Goal: Information Seeking & Learning: Learn about a topic

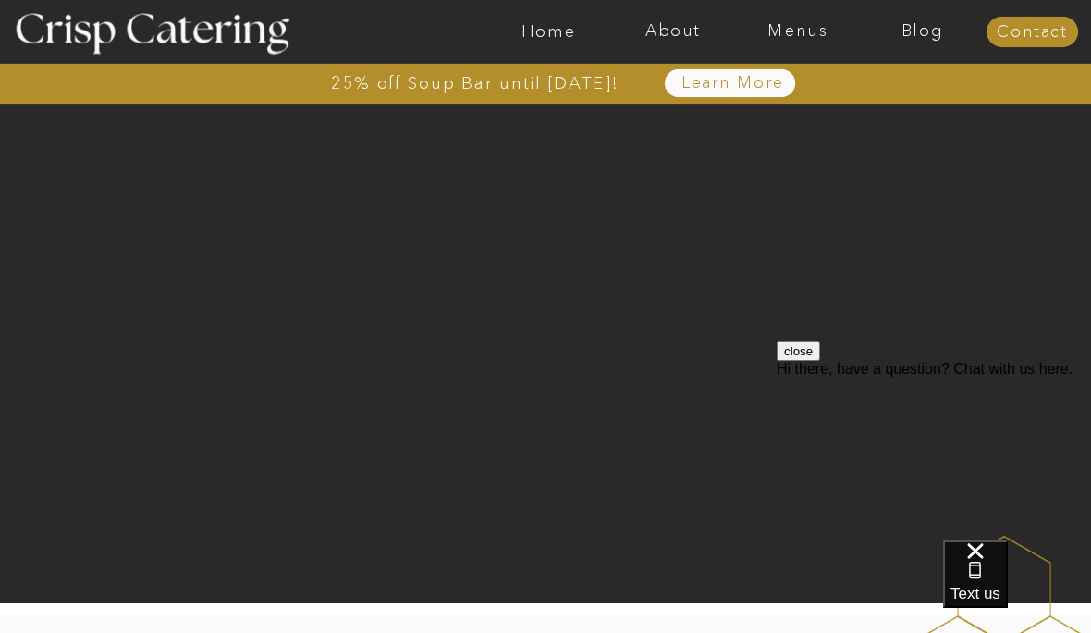
click at [794, 32] on nav "Menus" at bounding box center [798, 32] width 125 height 18
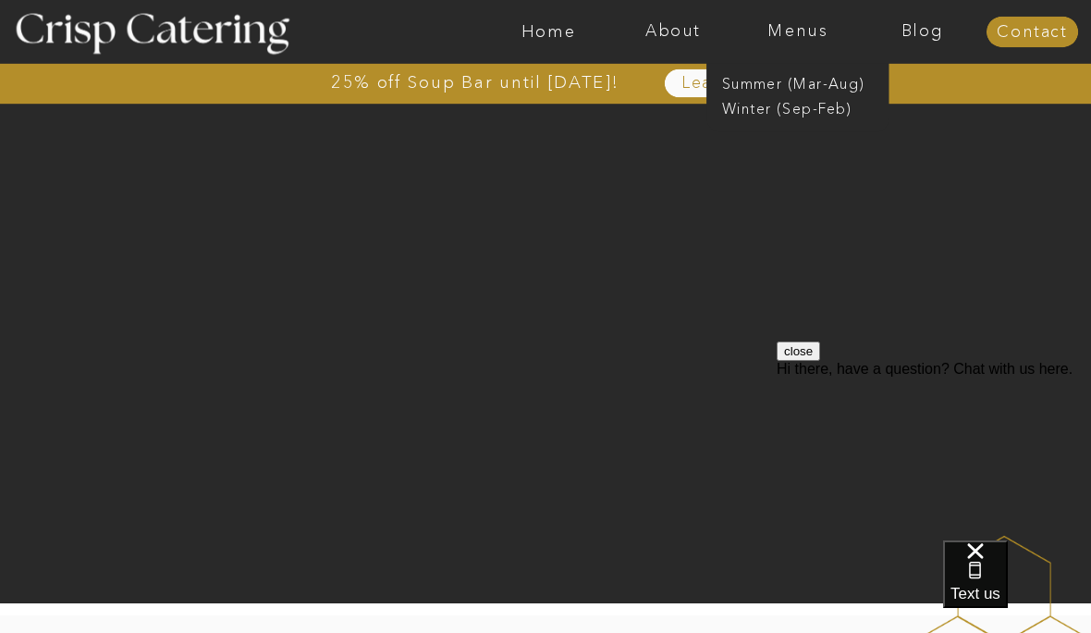
click at [752, 80] on nav "Summer (Mar-Aug)" at bounding box center [803, 83] width 163 height 18
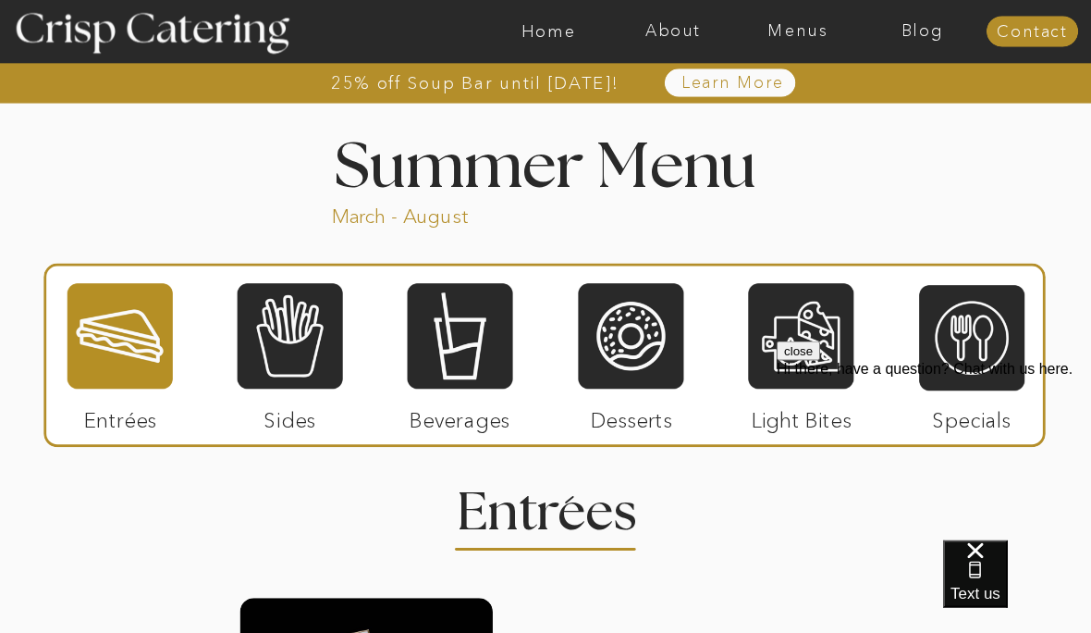
scroll to position [1492, 0]
click at [640, 312] on div at bounding box center [630, 335] width 105 height 109
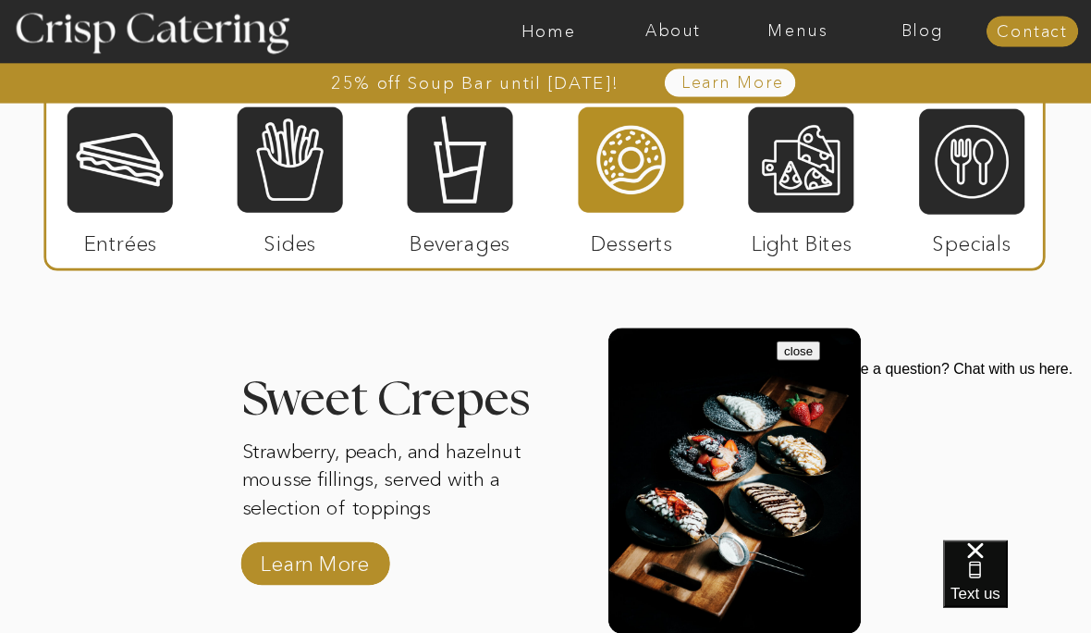
scroll to position [2140, 0]
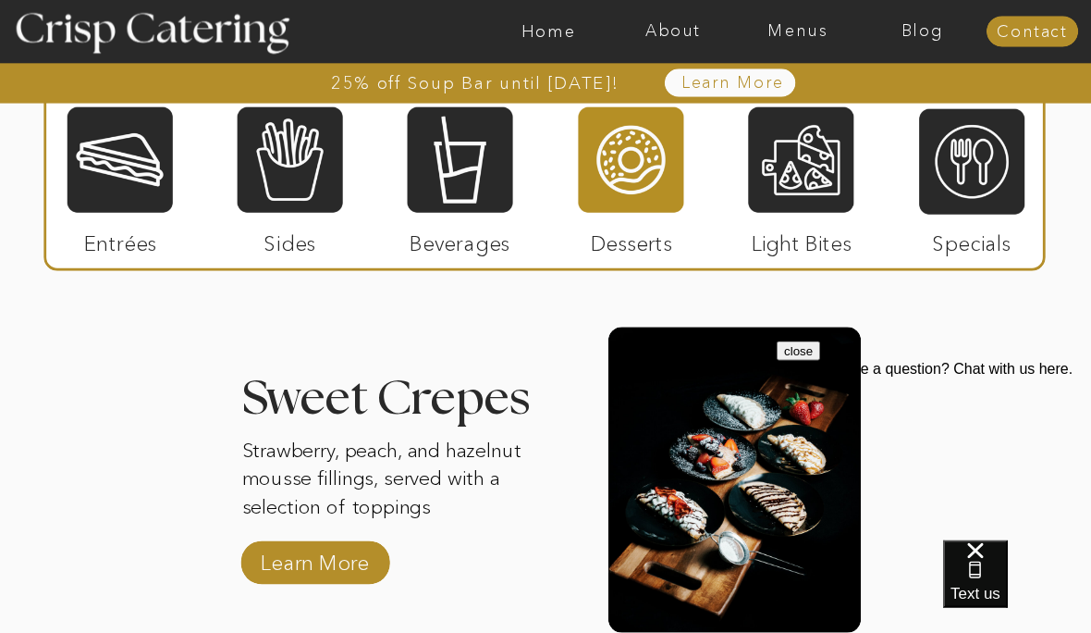
click at [310, 555] on p "Learn More" at bounding box center [314, 559] width 121 height 53
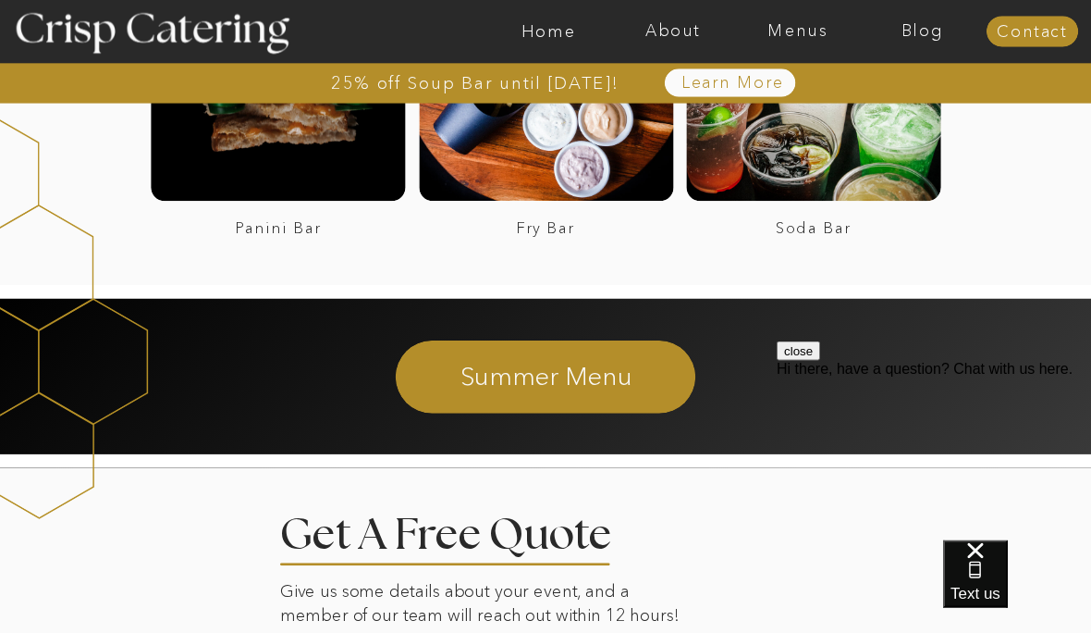
scroll to position [2956, 0]
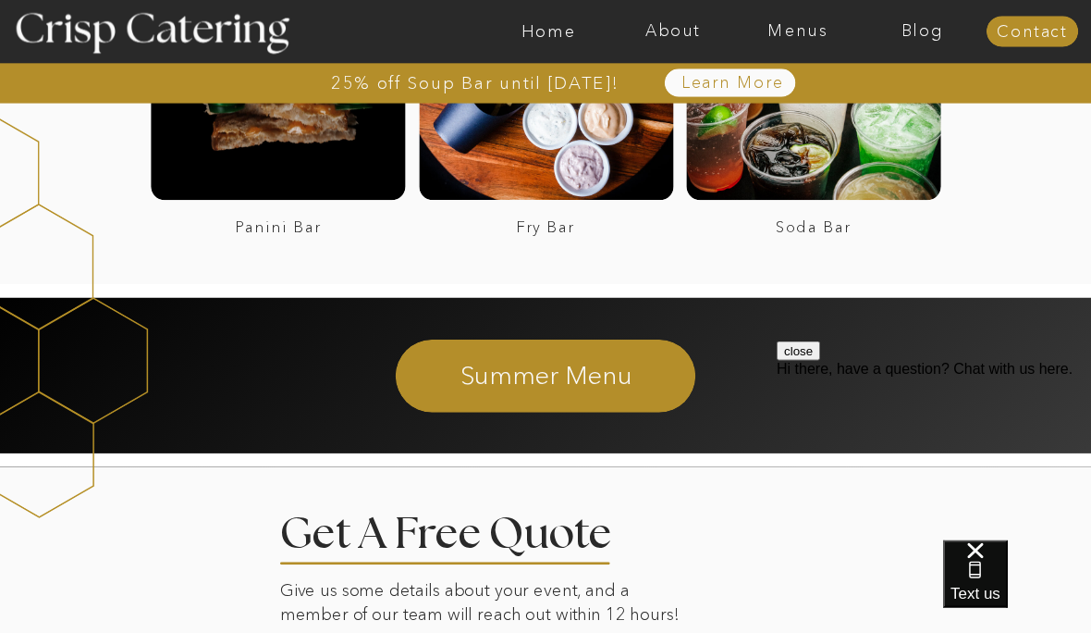
click at [296, 154] on div at bounding box center [278, 73] width 254 height 254
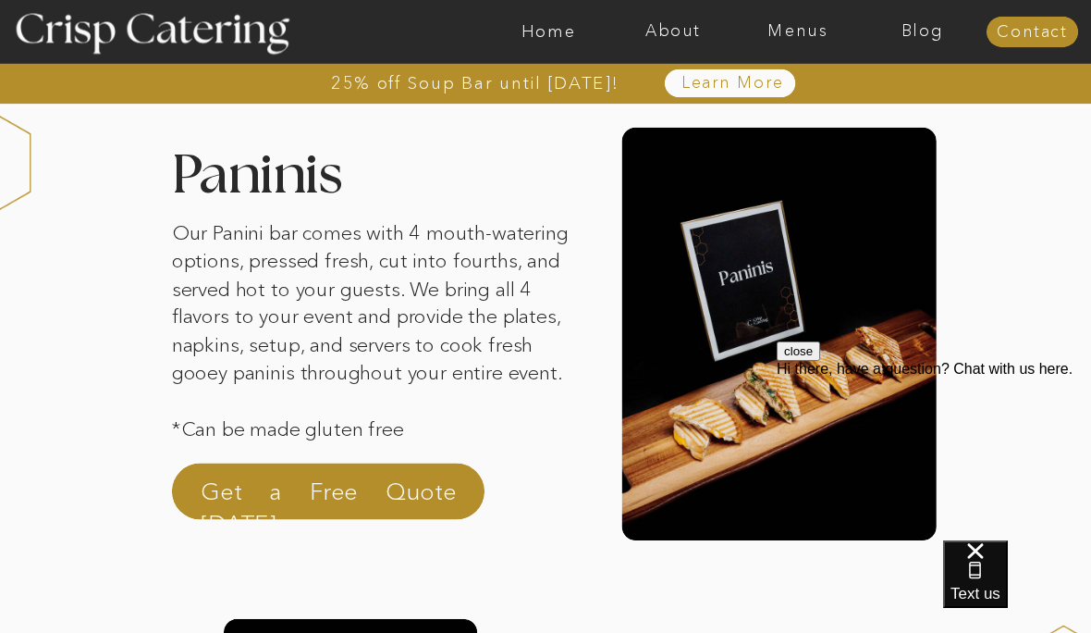
click at [789, 24] on nav "Menus" at bounding box center [798, 32] width 125 height 18
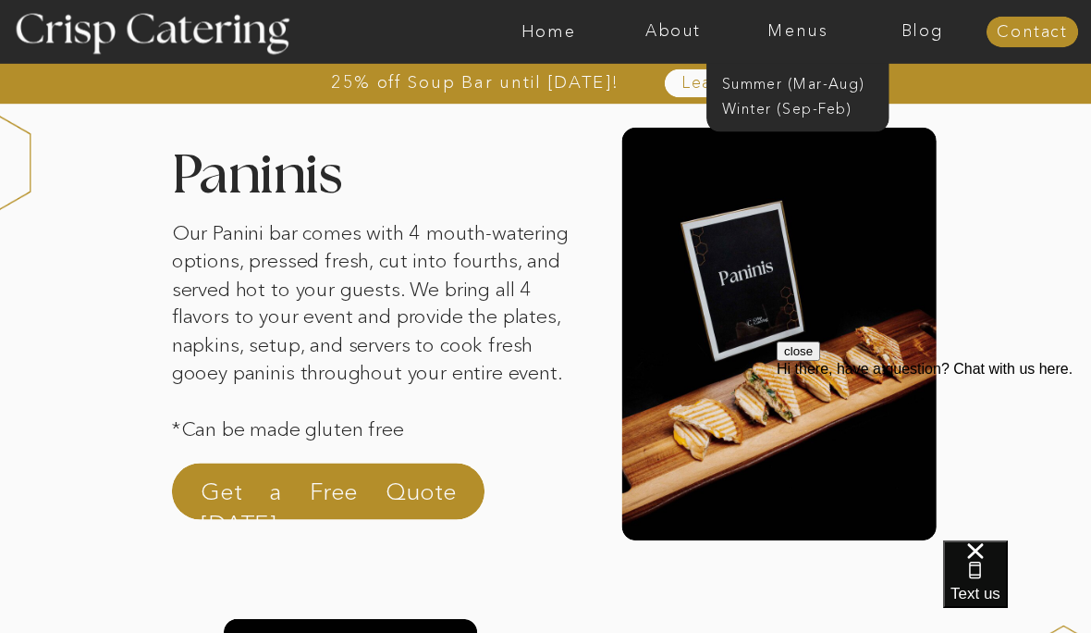
click at [850, 74] on nav "Summer (Mar-Aug)" at bounding box center [803, 83] width 163 height 18
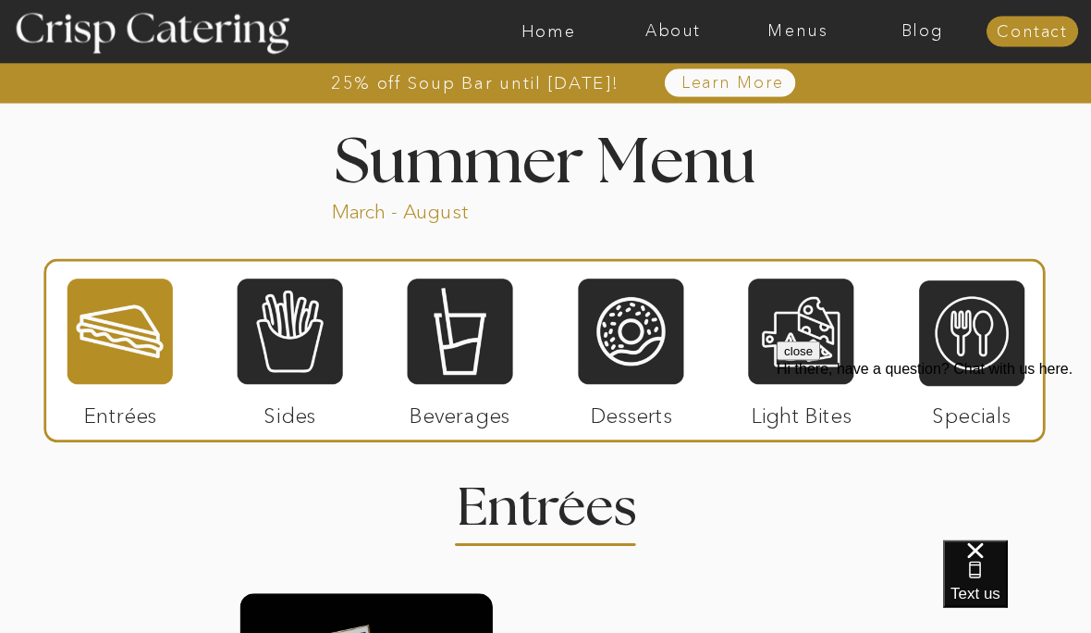
scroll to position [1496, 0]
click at [298, 361] on div at bounding box center [290, 330] width 105 height 109
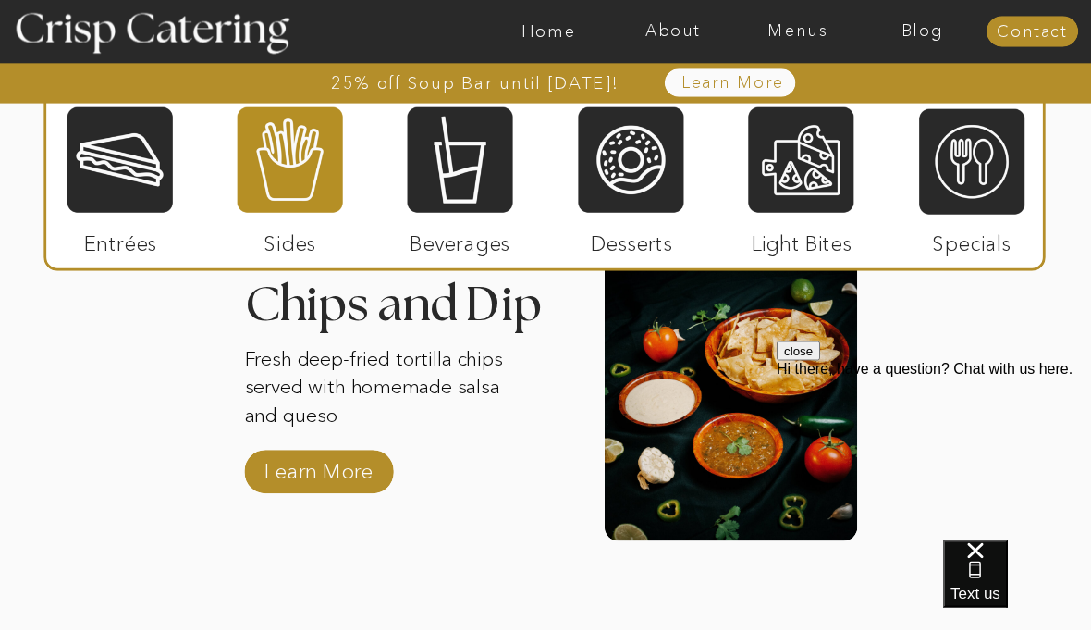
scroll to position [2574, 0]
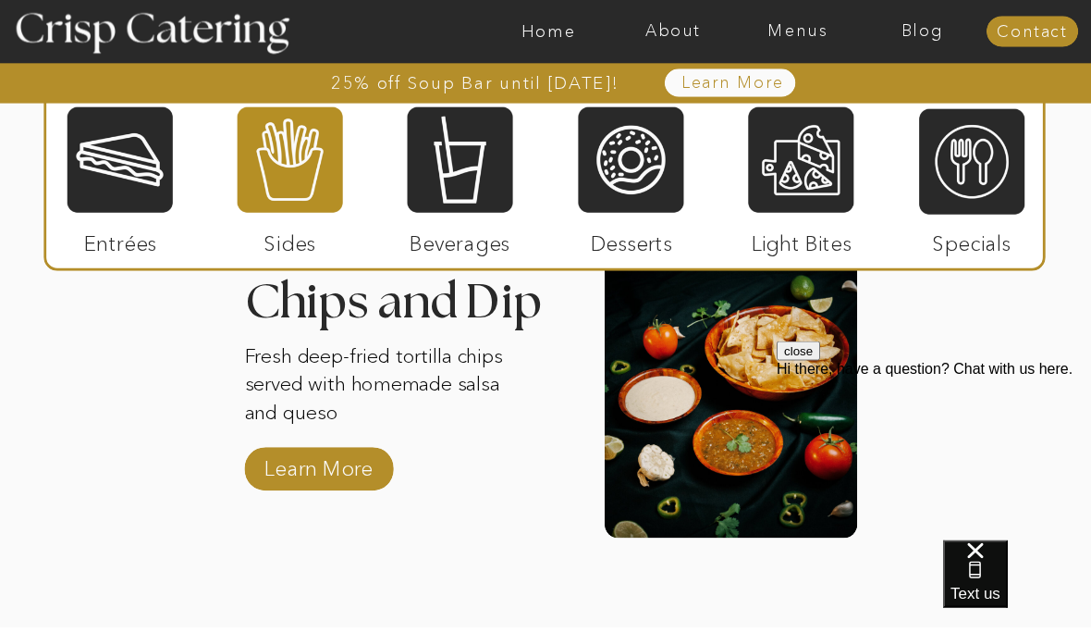
click at [345, 474] on p "Learn More" at bounding box center [318, 463] width 121 height 53
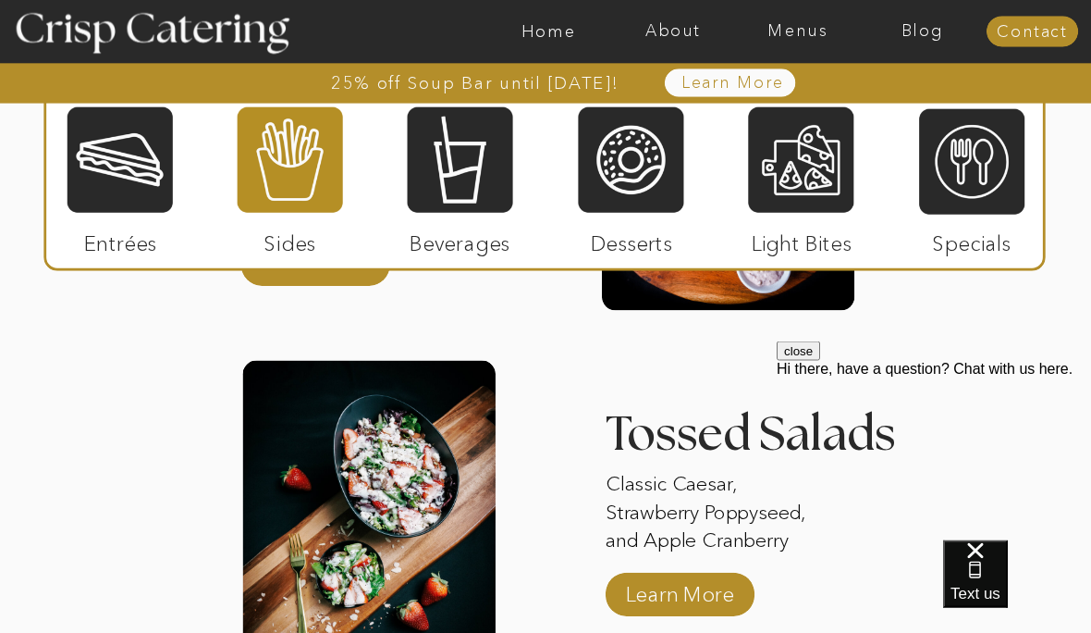
scroll to position [2092, 0]
click at [125, 170] on div at bounding box center [120, 159] width 105 height 109
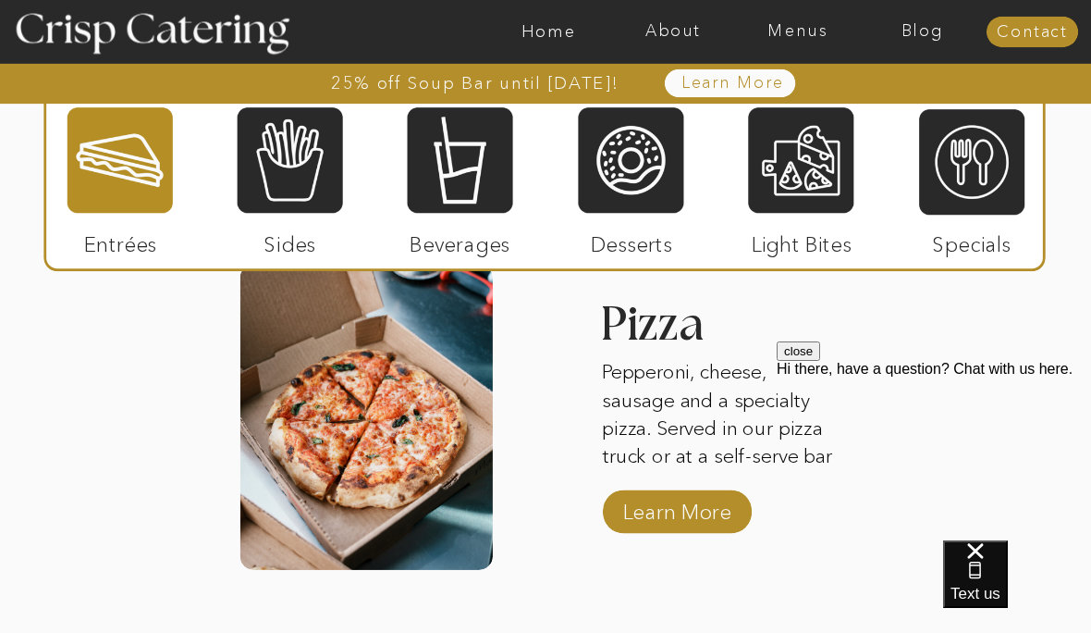
scroll to position [2531, 0]
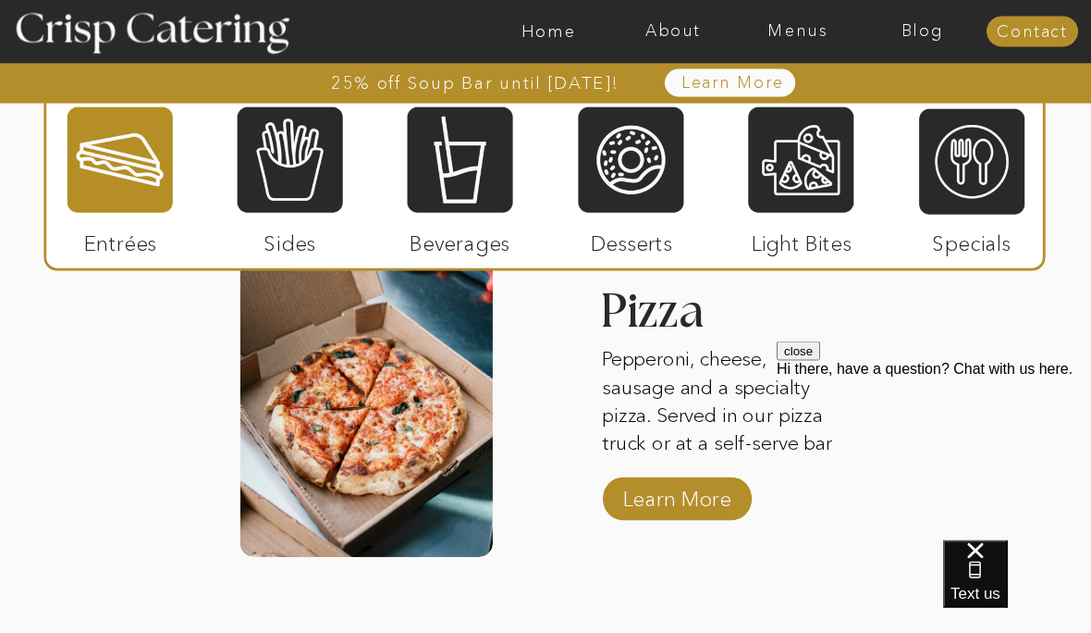
click at [690, 496] on p "Learn More" at bounding box center [677, 495] width 121 height 53
